Goal: Transaction & Acquisition: Purchase product/service

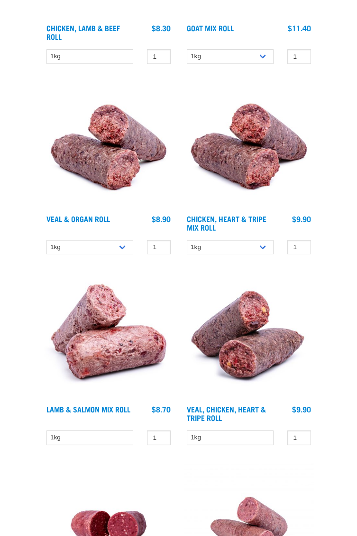
scroll to position [322, 0]
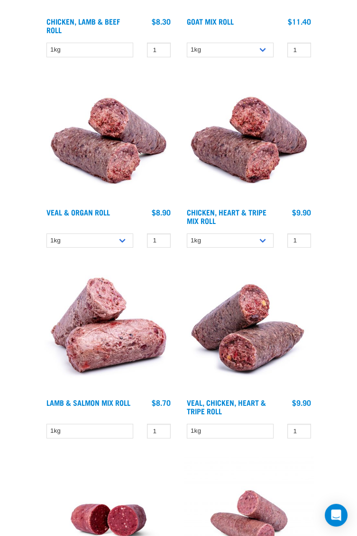
click at [248, 166] on img at bounding box center [248, 138] width 129 height 129
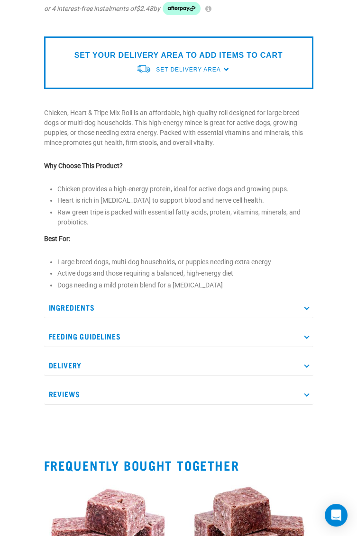
scroll to position [288, 0]
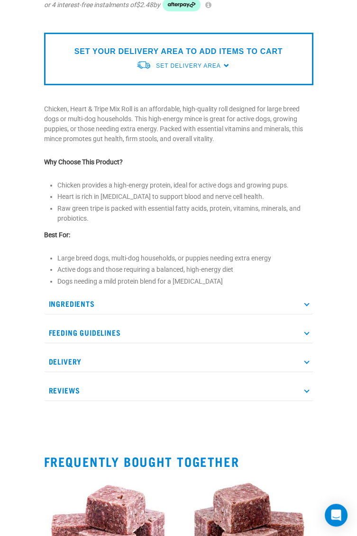
click at [307, 295] on p "Ingredients" at bounding box center [178, 303] width 269 height 21
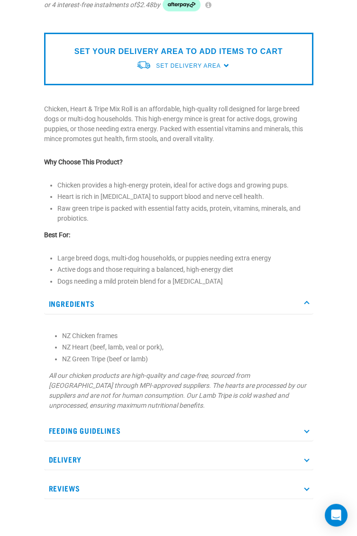
click at [306, 430] on icon at bounding box center [305, 430] width 5 height 5
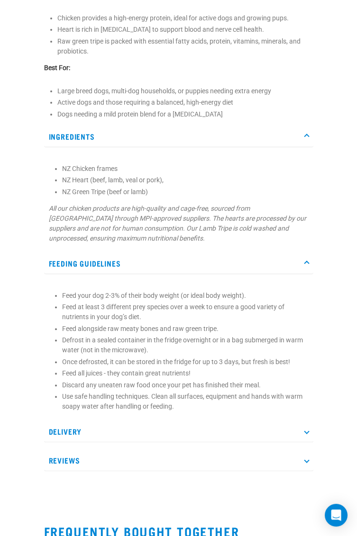
scroll to position [458, 0]
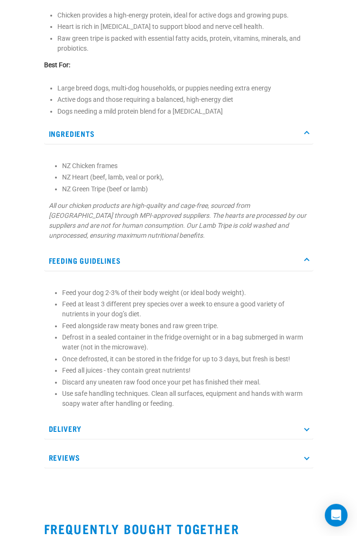
click at [307, 465] on p "Reviews" at bounding box center [178, 457] width 269 height 21
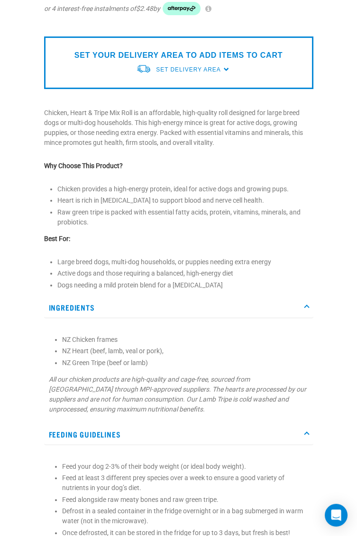
scroll to position [282, 0]
